Goal: Navigation & Orientation: Find specific page/section

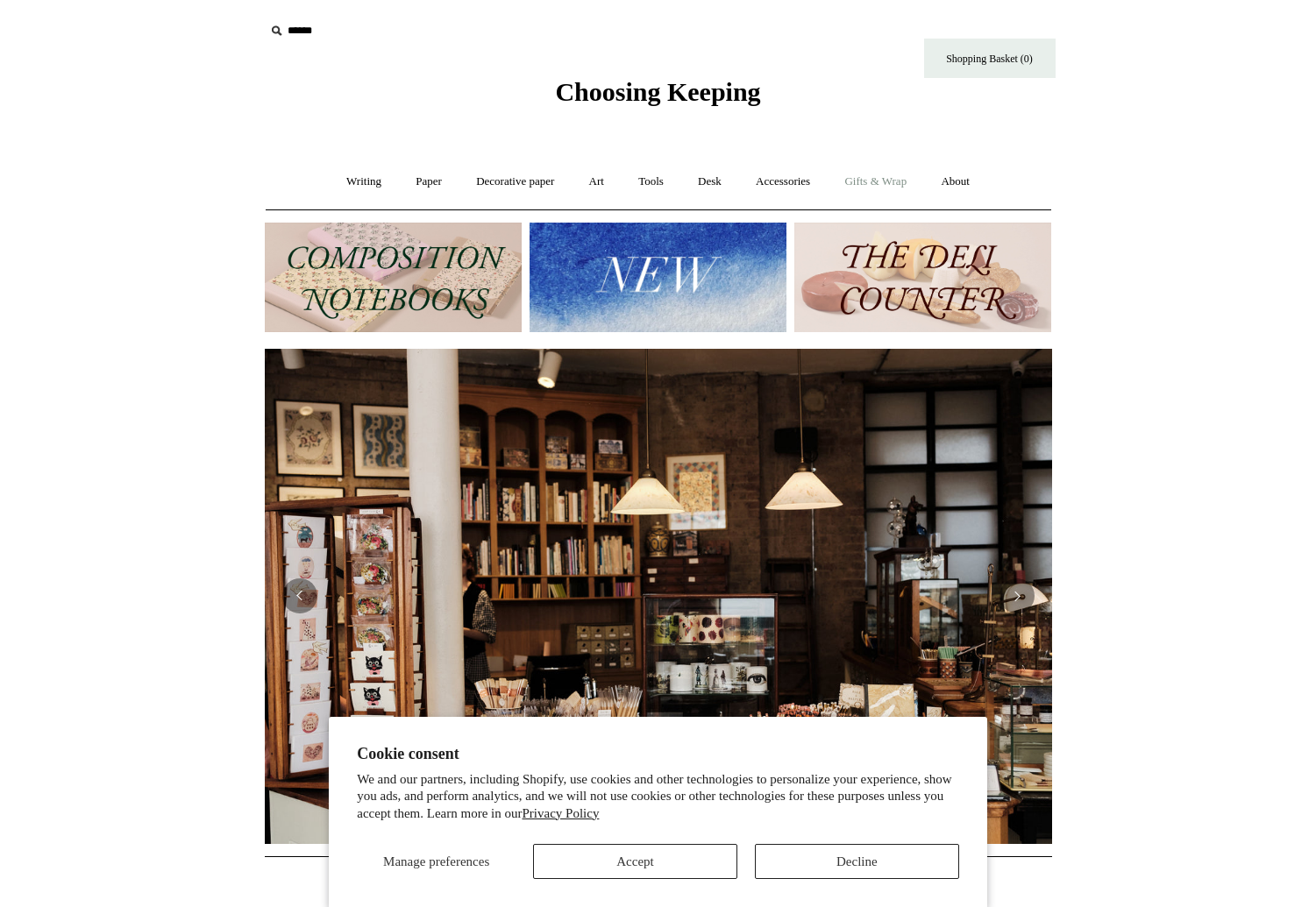
click at [894, 182] on link "Gifts & Wrap +" at bounding box center [875, 183] width 94 height 47
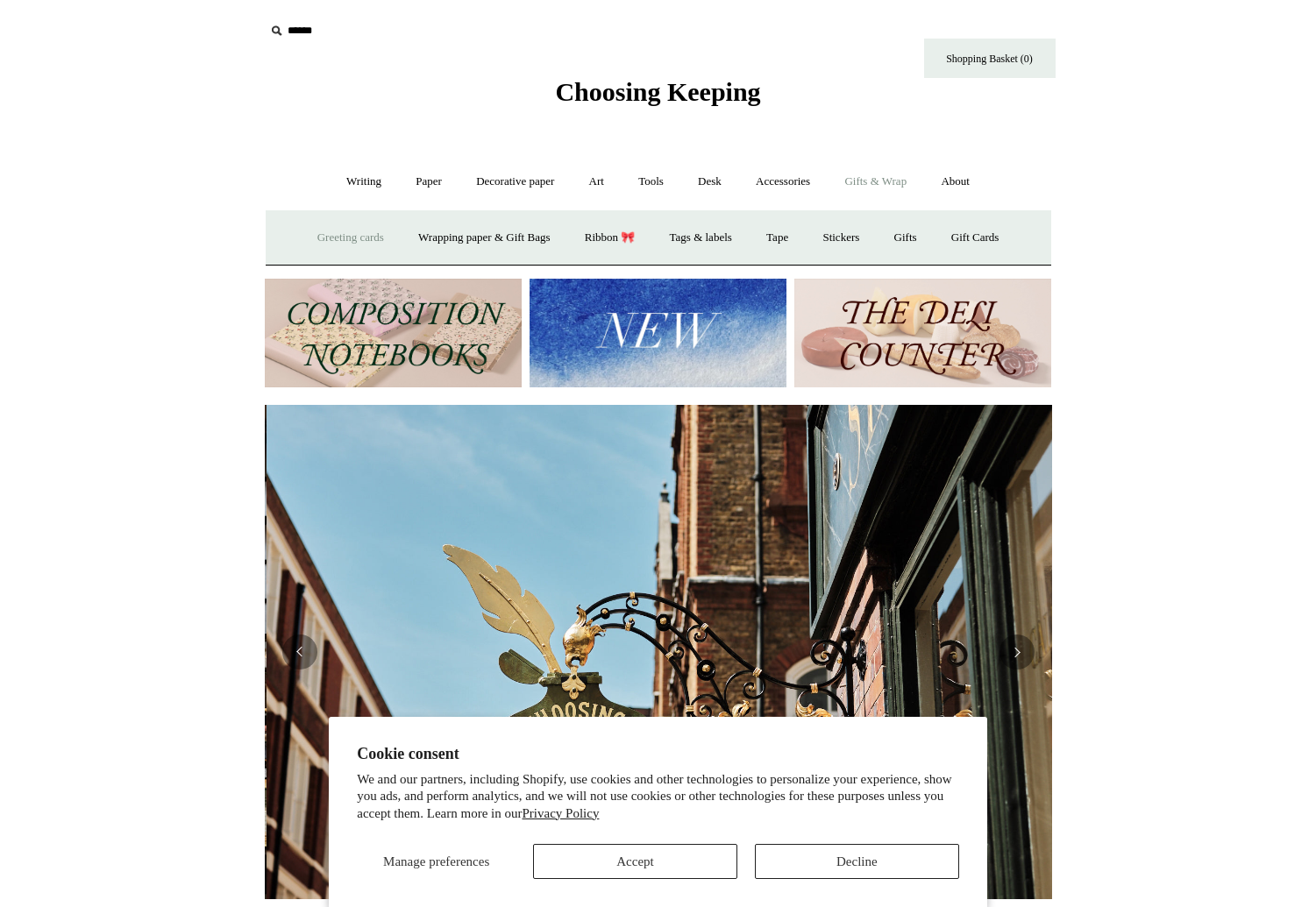
scroll to position [0, 787]
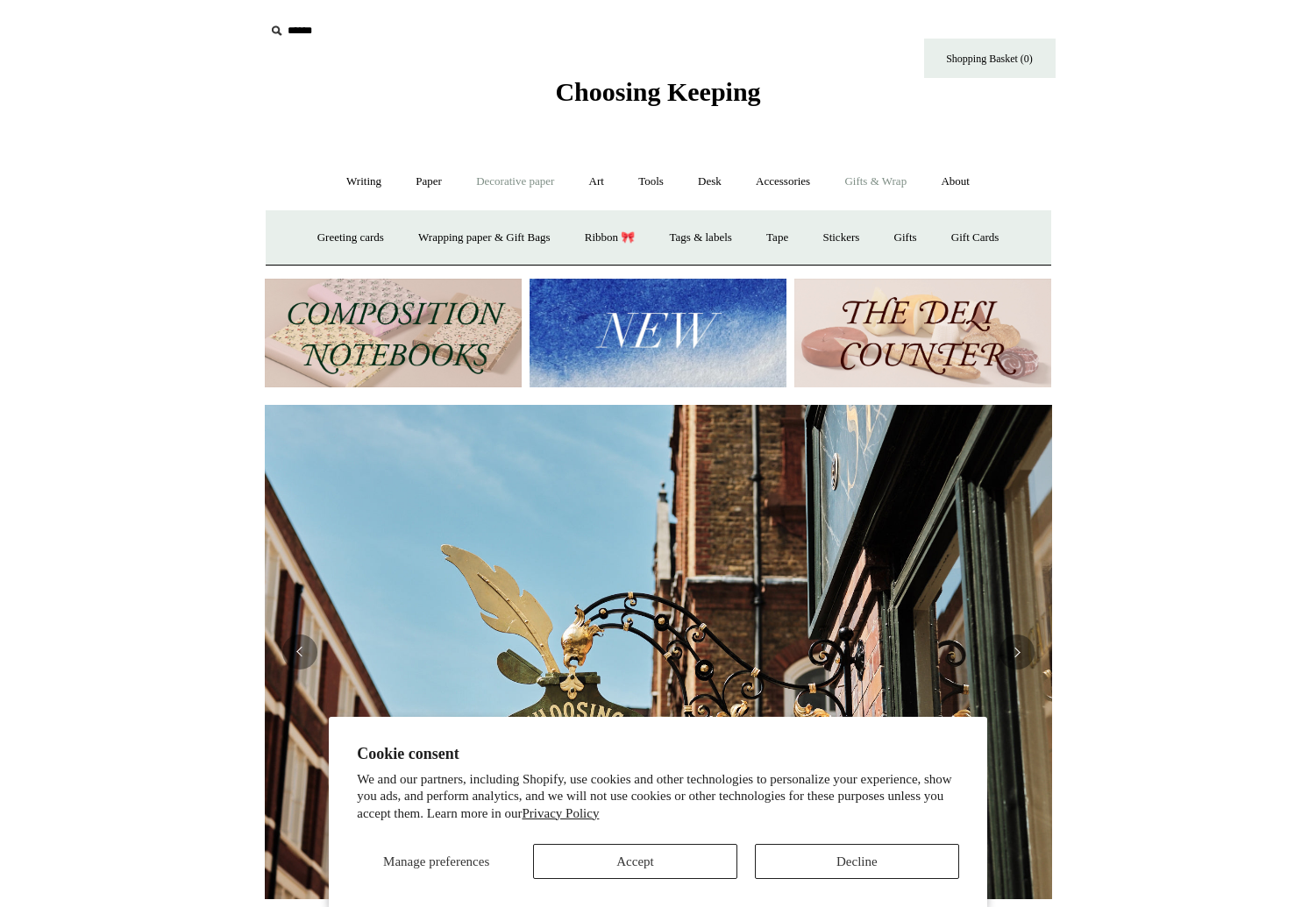
click at [519, 178] on link "Decorative paper +" at bounding box center [515, 183] width 110 height 47
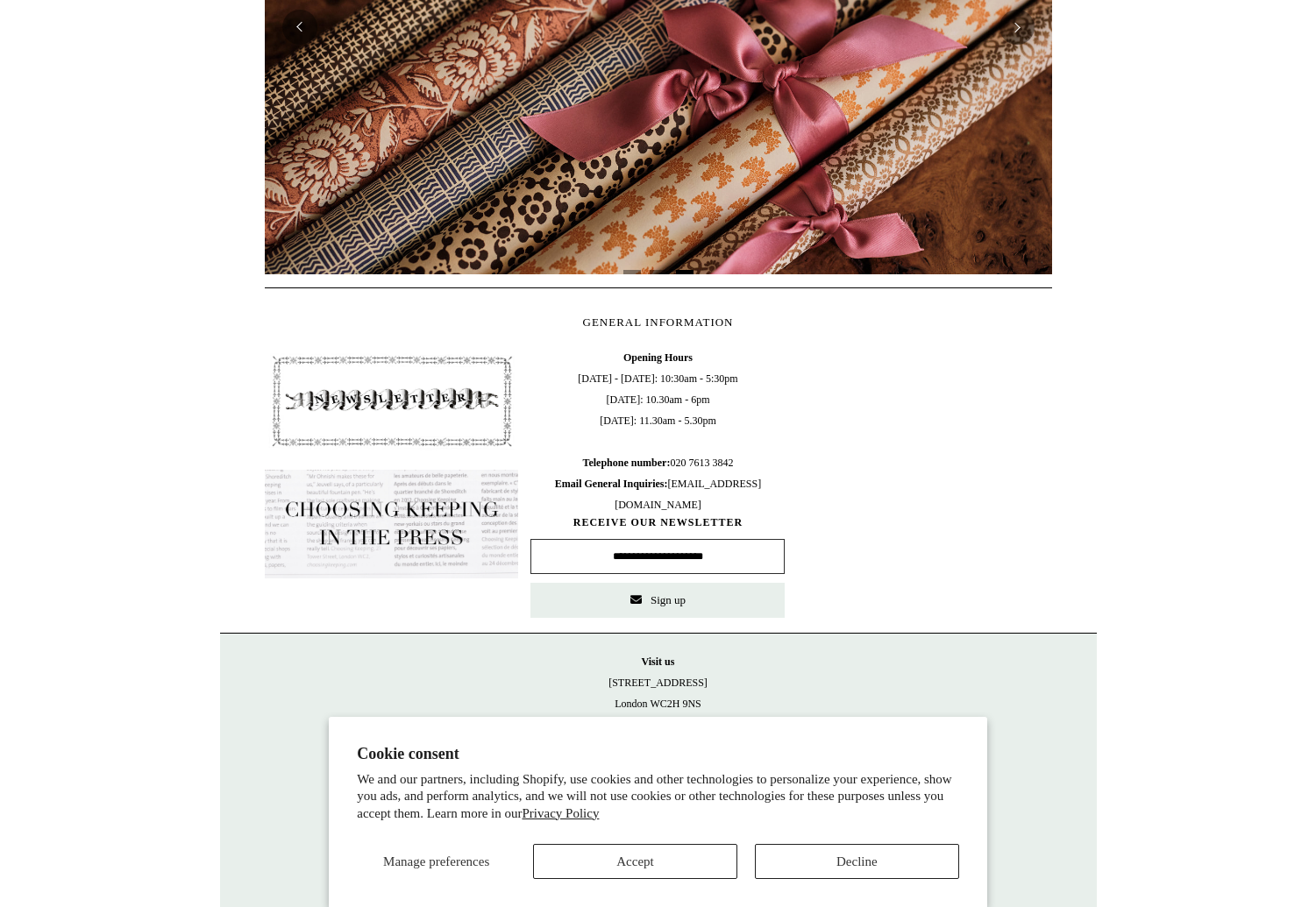
scroll to position [0, 0]
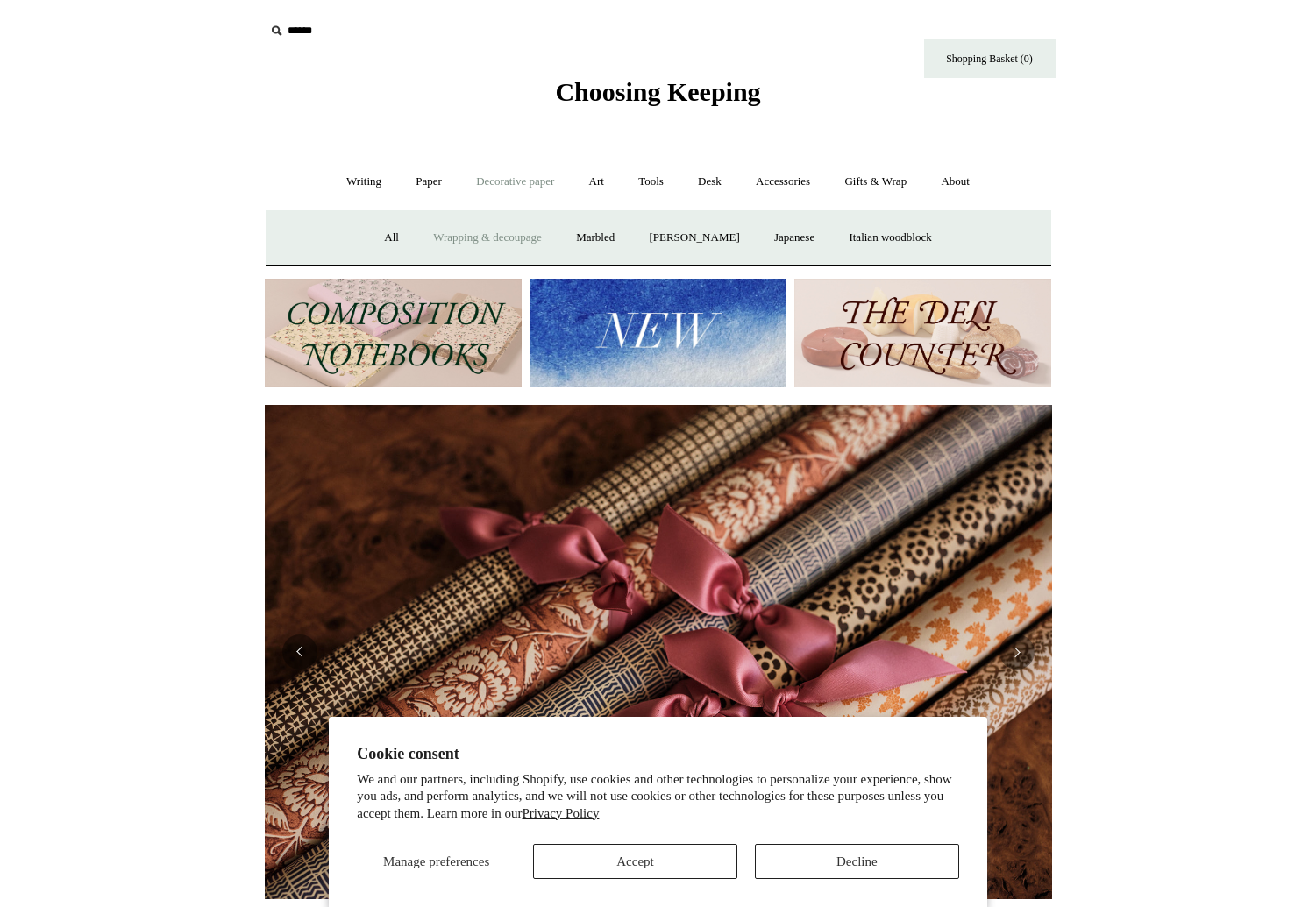
click at [519, 238] on link "Wrapping & decoupage" at bounding box center [488, 238] width 140 height 47
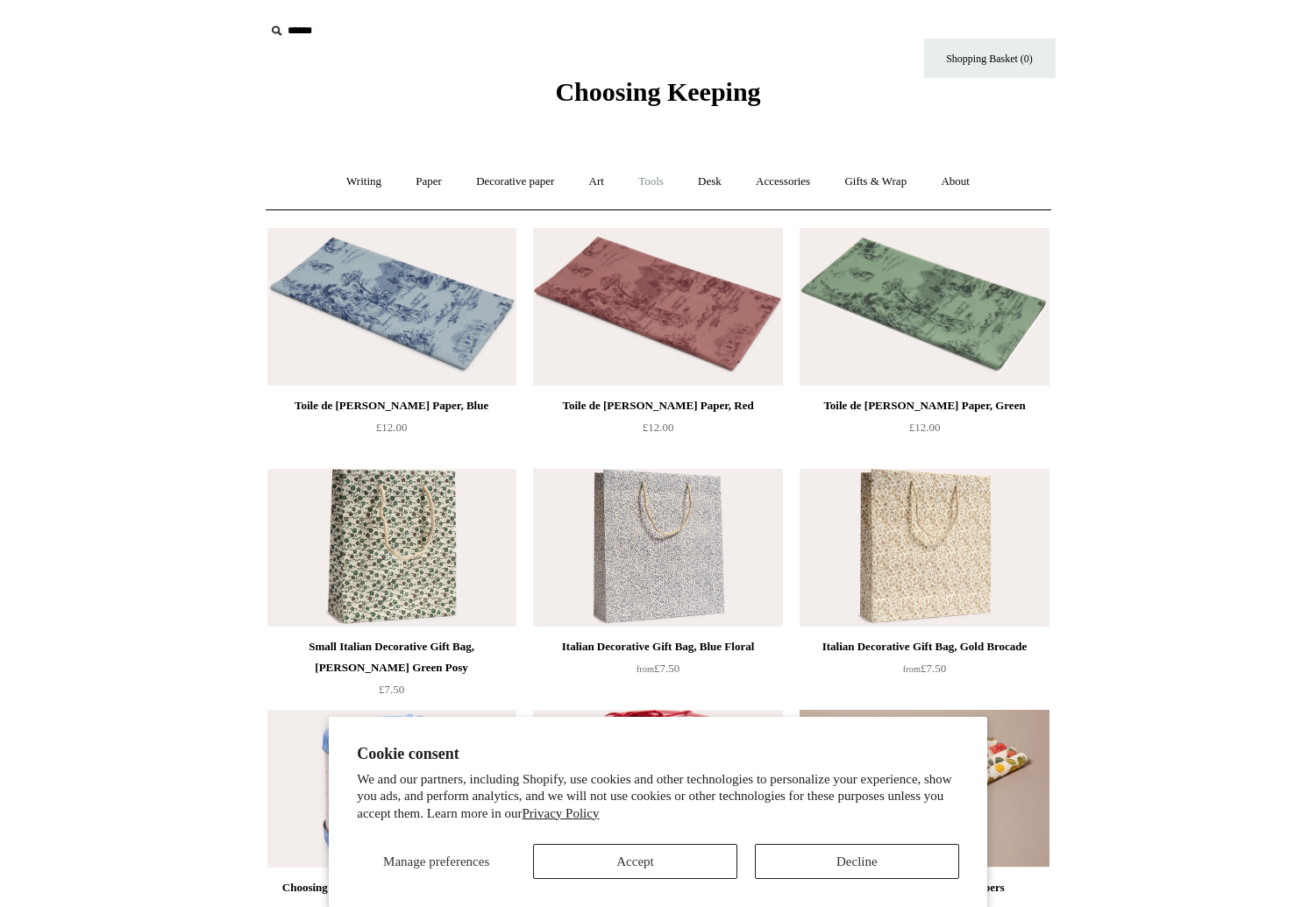
click at [654, 184] on link "Tools +" at bounding box center [651, 183] width 57 height 47
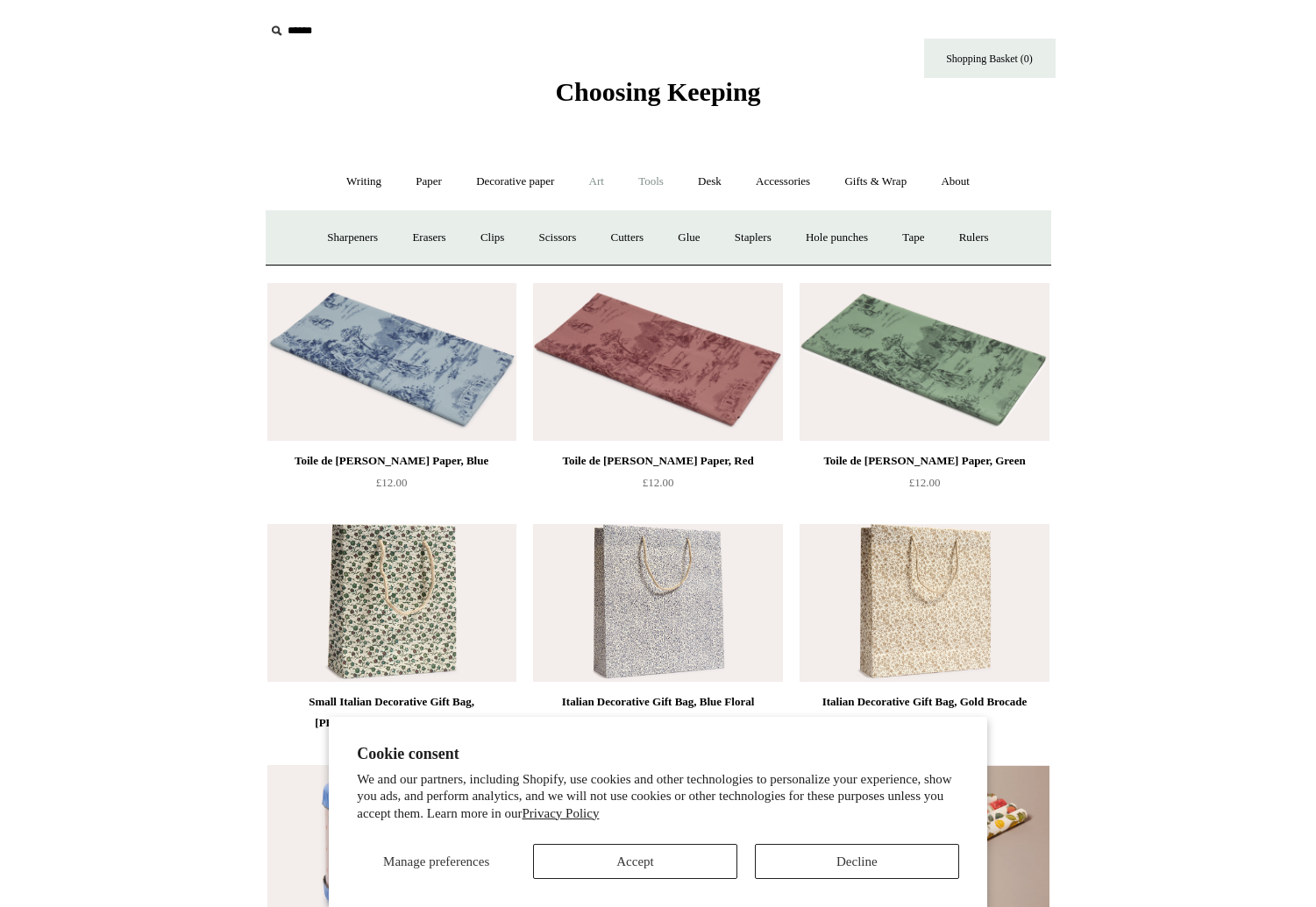
click at [598, 185] on link "Art +" at bounding box center [597, 183] width 47 height 47
click at [483, 240] on link "Brushes & palettes" at bounding box center [462, 238] width 118 height 47
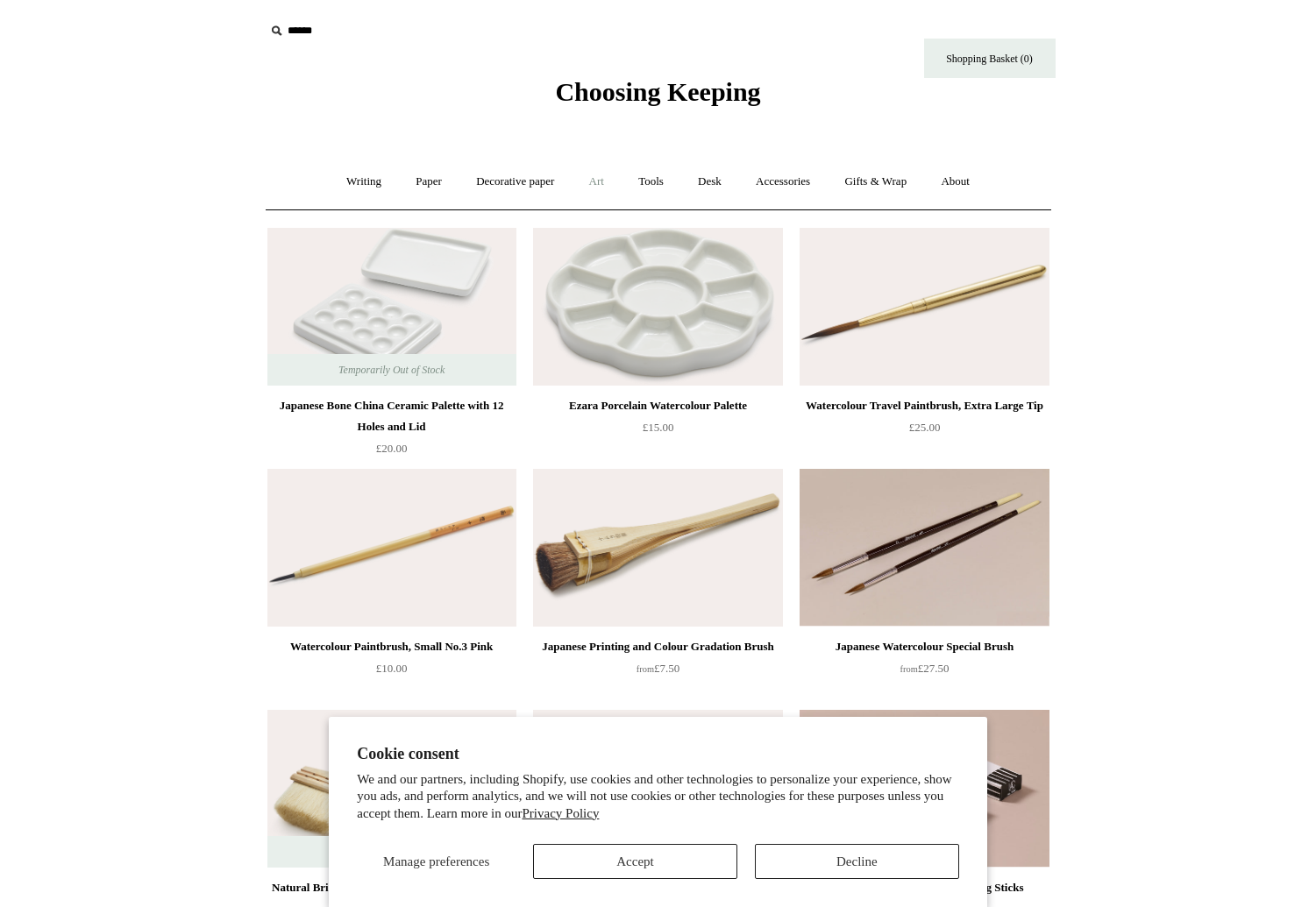
click at [592, 182] on link "Art +" at bounding box center [597, 183] width 47 height 47
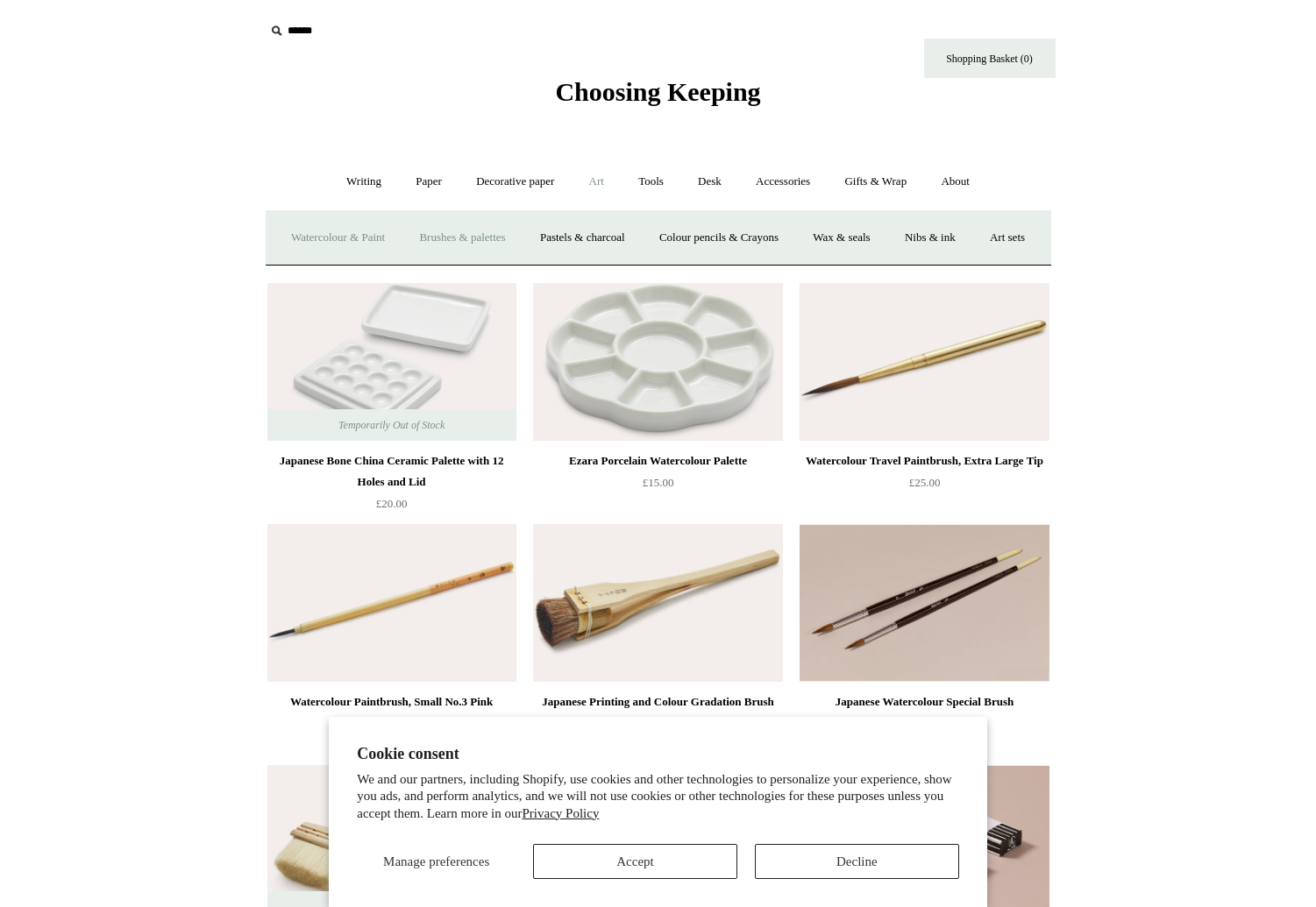
click at [357, 240] on link "Watercolour & Paint" at bounding box center [338, 238] width 125 height 47
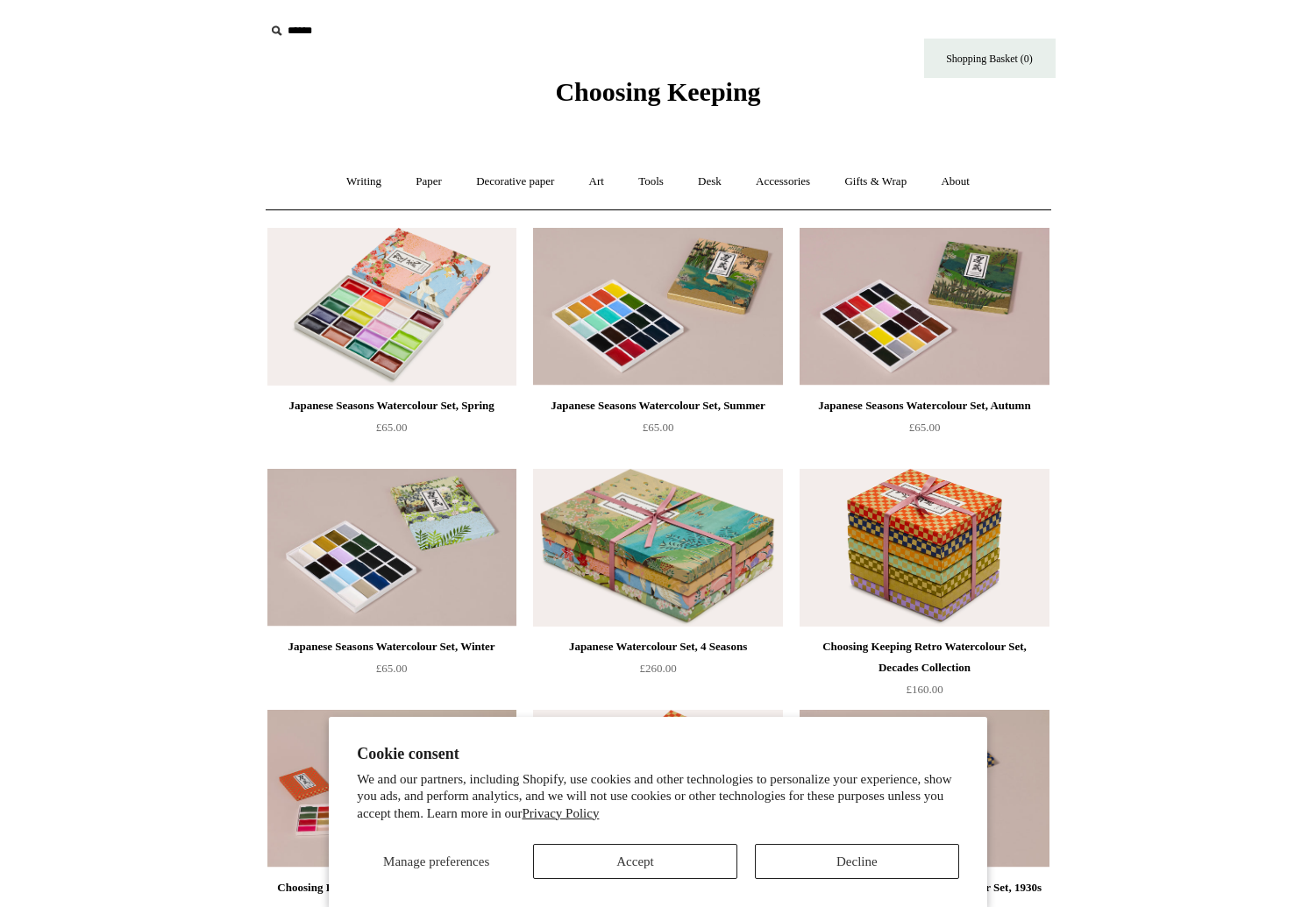
click at [602, 95] on span "Choosing Keeping" at bounding box center [657, 91] width 205 height 29
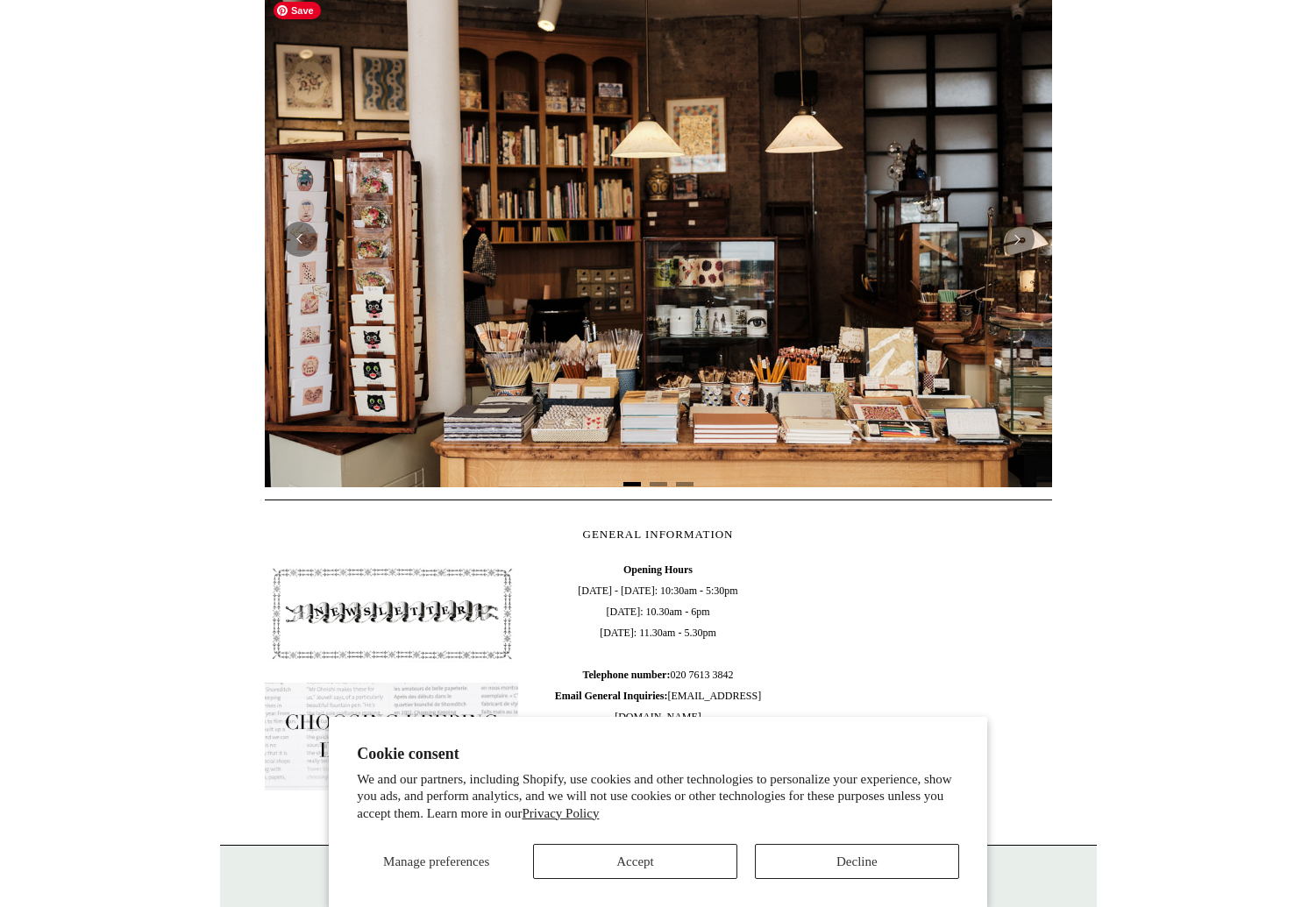
scroll to position [382, 0]
